Goal: Information Seeking & Learning: Learn about a topic

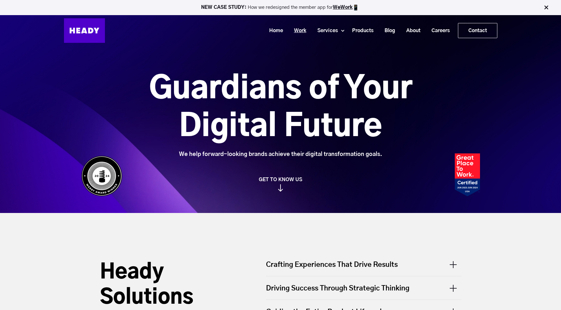
click at [306, 36] on link "Work" at bounding box center [297, 31] width 23 height 12
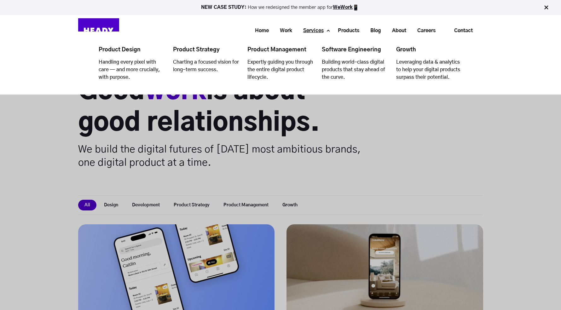
click at [320, 30] on link "Services" at bounding box center [312, 31] width 32 height 12
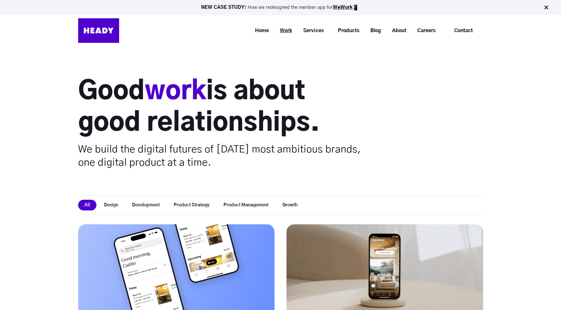
click at [281, 34] on link "Work" at bounding box center [283, 31] width 23 height 12
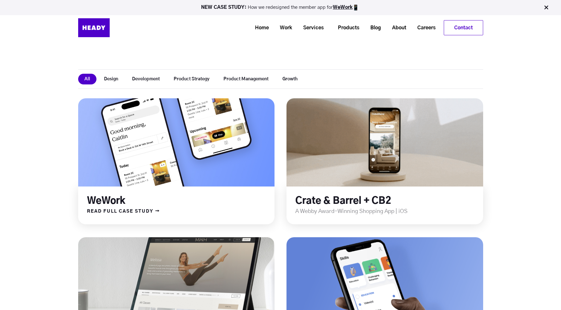
scroll to position [121, 0]
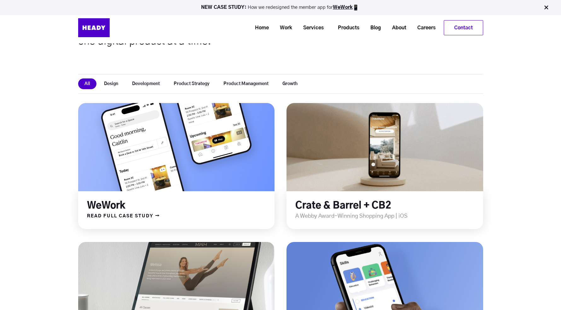
click at [202, 160] on link at bounding box center [176, 147] width 236 height 106
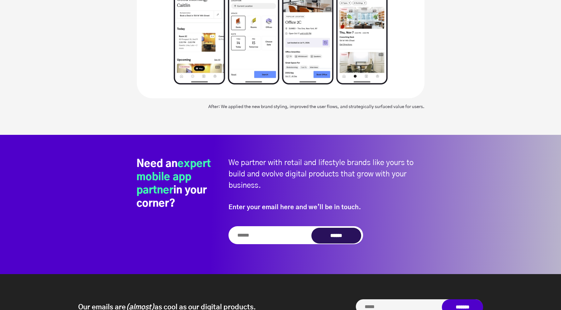
scroll to position [2385, 0]
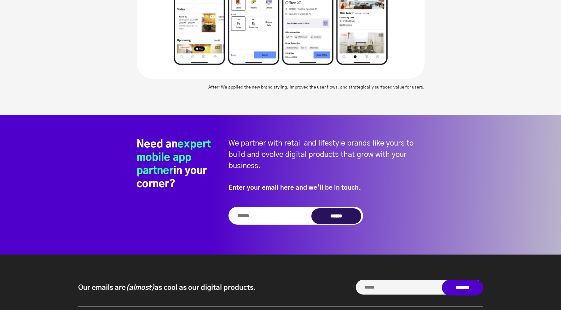
drag, startPoint x: 226, startPoint y: 152, endPoint x: 225, endPoint y: 172, distance: 19.3
click at [225, 172] on div "Need an expert mobile app partner in your corner? We partner with retail and li…" at bounding box center [281, 181] width 288 height 87
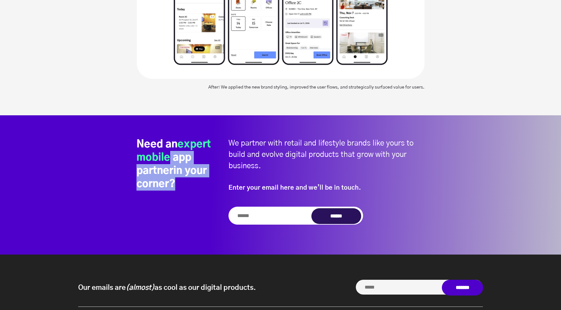
drag, startPoint x: 168, startPoint y: 179, endPoint x: 167, endPoint y: 150, distance: 29.0
click at [168, 148] on h2 "Need an expert mobile app partner in your corner?" at bounding box center [180, 164] width 86 height 53
click at [167, 150] on h2 "Need an expert mobile app partner in your corner?" at bounding box center [180, 164] width 86 height 53
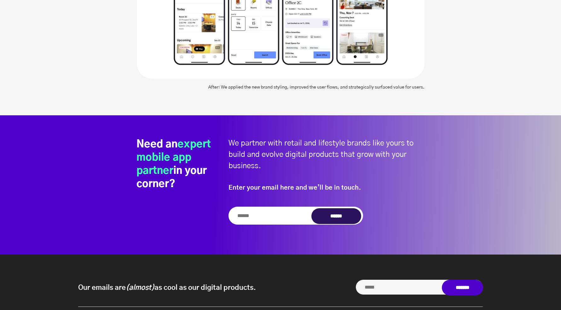
click at [167, 150] on h2 "Need an expert mobile app partner in your corner?" at bounding box center [180, 164] width 86 height 53
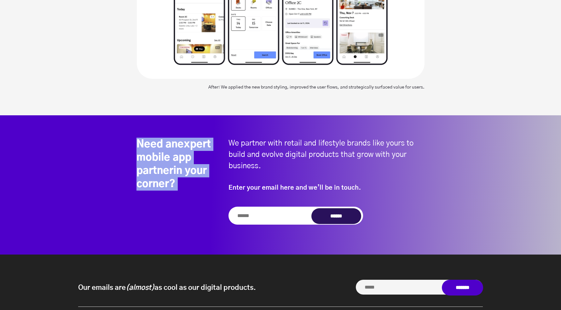
click at [167, 150] on h2 "Need an expert mobile app partner in your corner?" at bounding box center [180, 164] width 86 height 53
click at [167, 169] on span "expert mobile app partner" at bounding box center [174, 157] width 74 height 37
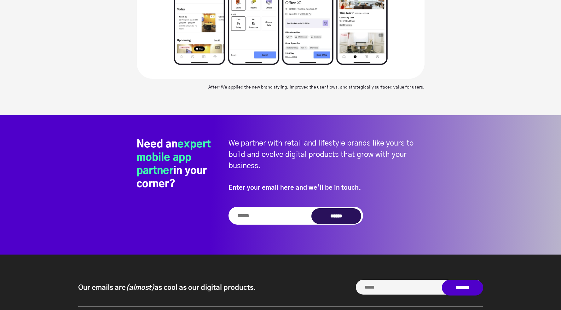
drag, startPoint x: 168, startPoint y: 175, endPoint x: 171, endPoint y: 192, distance: 17.3
click at [171, 192] on div "Need an expert mobile app partner in your corner?" at bounding box center [180, 181] width 86 height 87
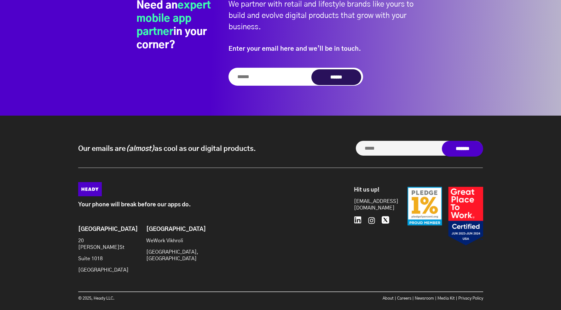
scroll to position [2524, 0]
drag, startPoint x: 139, startPoint y: 152, endPoint x: 190, endPoint y: 152, distance: 51.1
click at [190, 152] on p "Our emails are (almost) as cool as our digital products." at bounding box center [167, 148] width 178 height 9
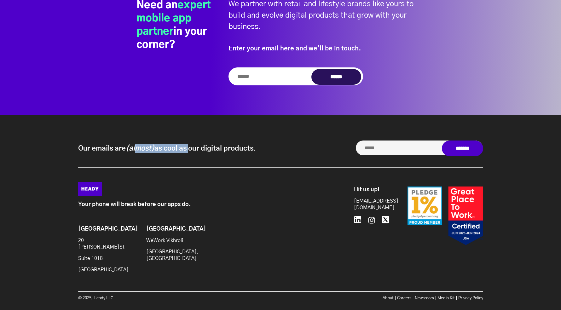
click at [190, 152] on p "Our emails are (almost) as cool as our digital products." at bounding box center [167, 148] width 178 height 9
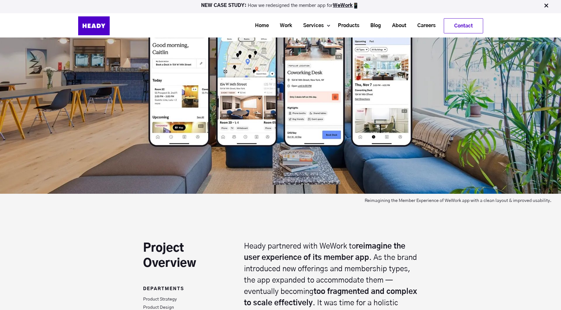
scroll to position [129, 0]
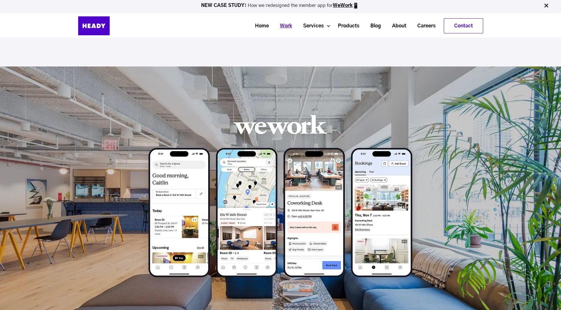
click at [282, 26] on link "Work" at bounding box center [283, 26] width 23 height 12
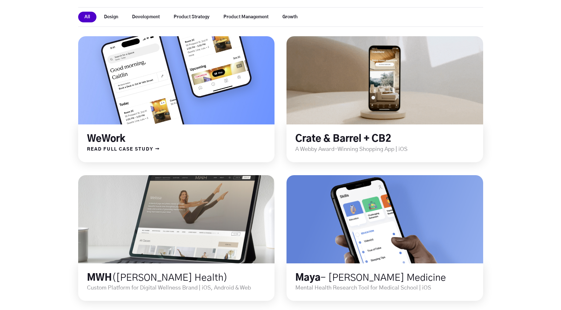
scroll to position [278, 0]
